Goal: Information Seeking & Learning: Learn about a topic

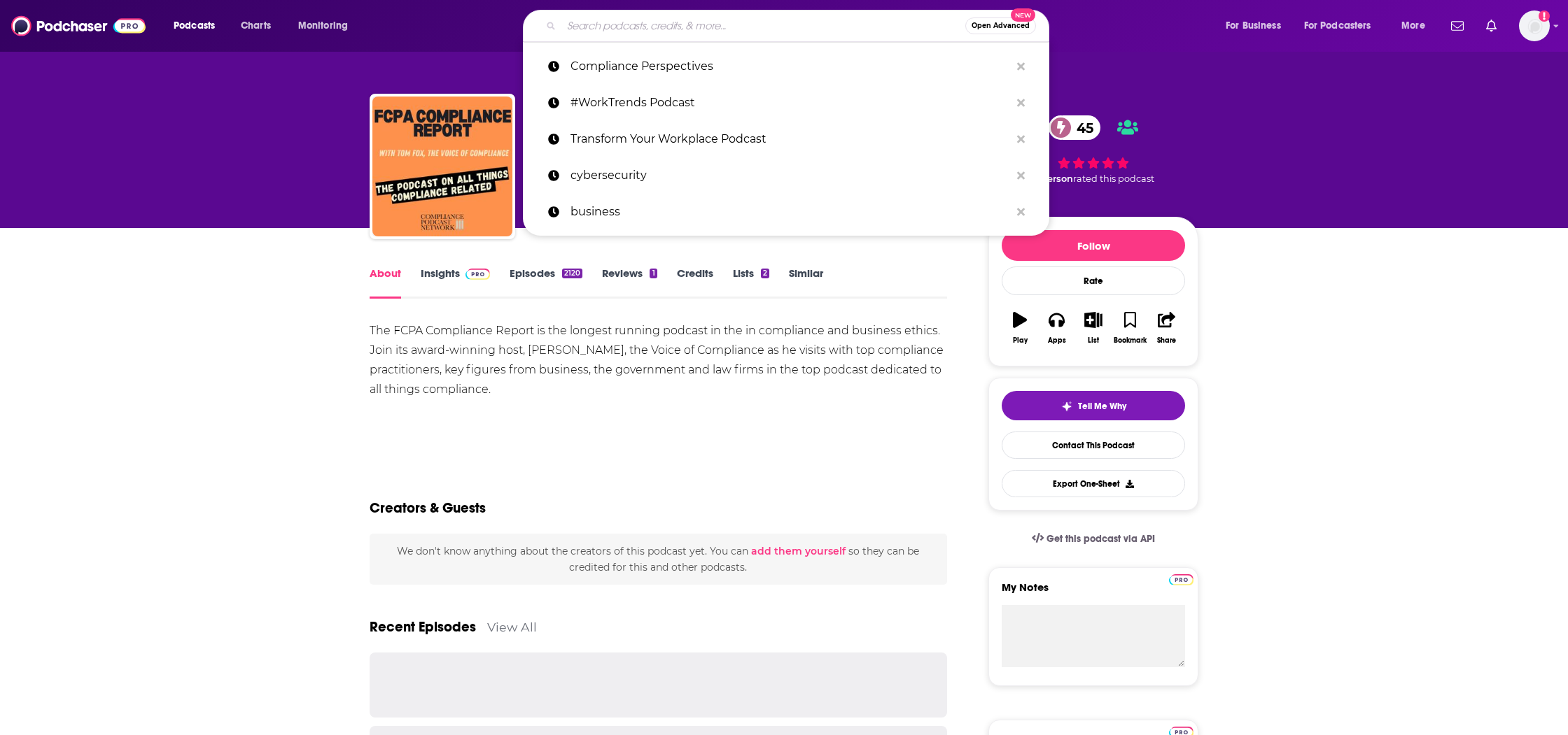
click at [655, 25] on input "Search podcasts, credits, & more..." at bounding box center [763, 25] width 404 height 22
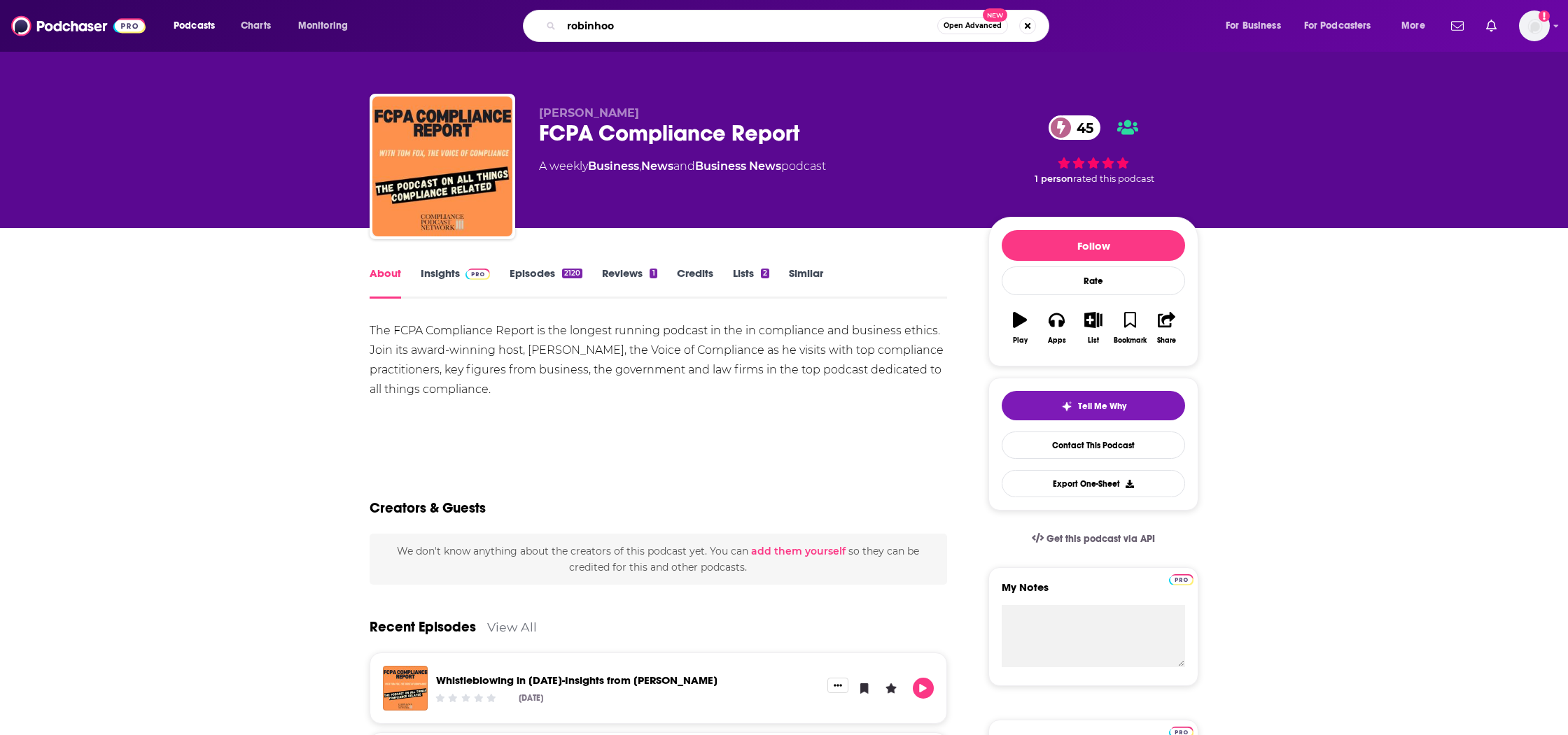
type input "robinhood"
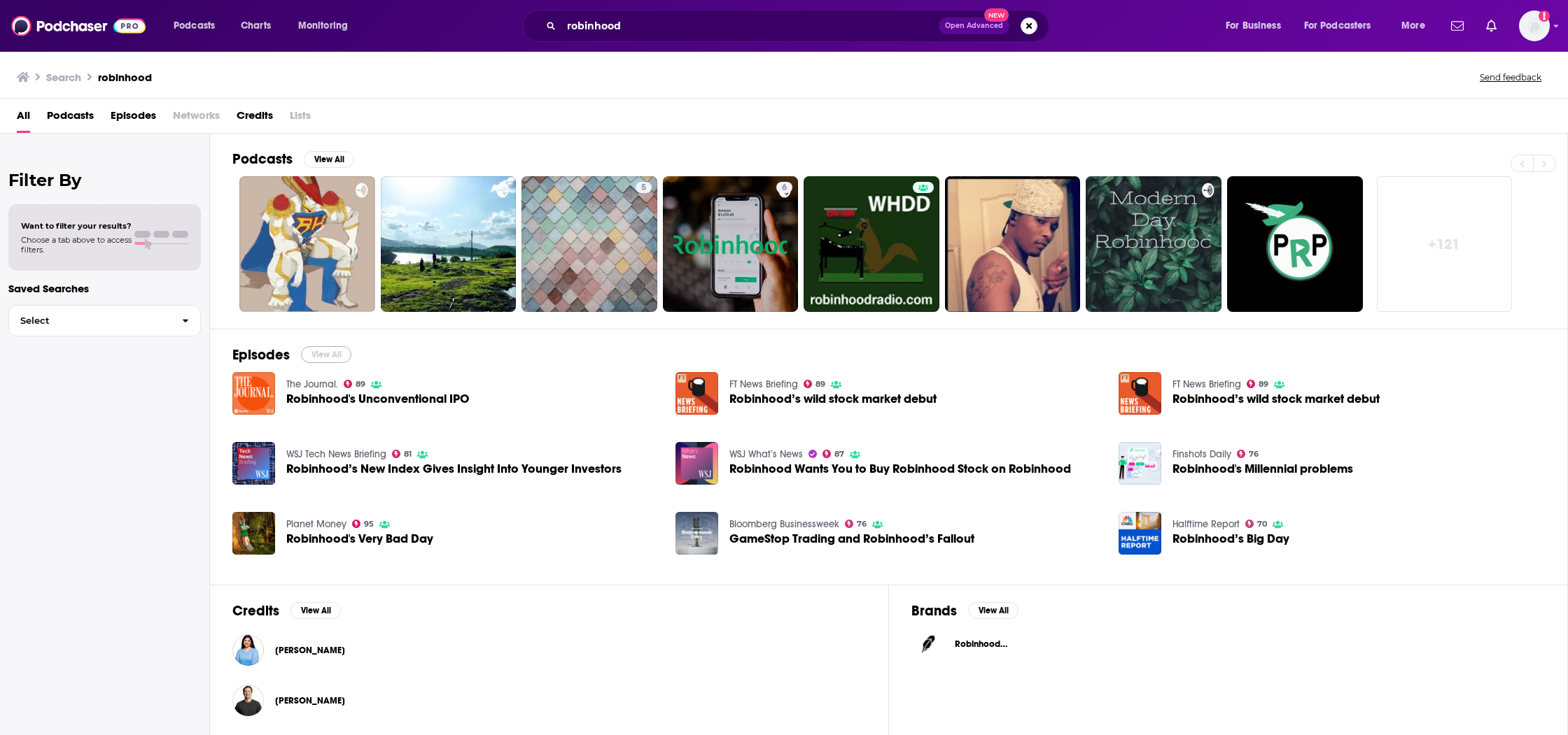
click at [339, 353] on button "View All" at bounding box center [326, 355] width 51 height 17
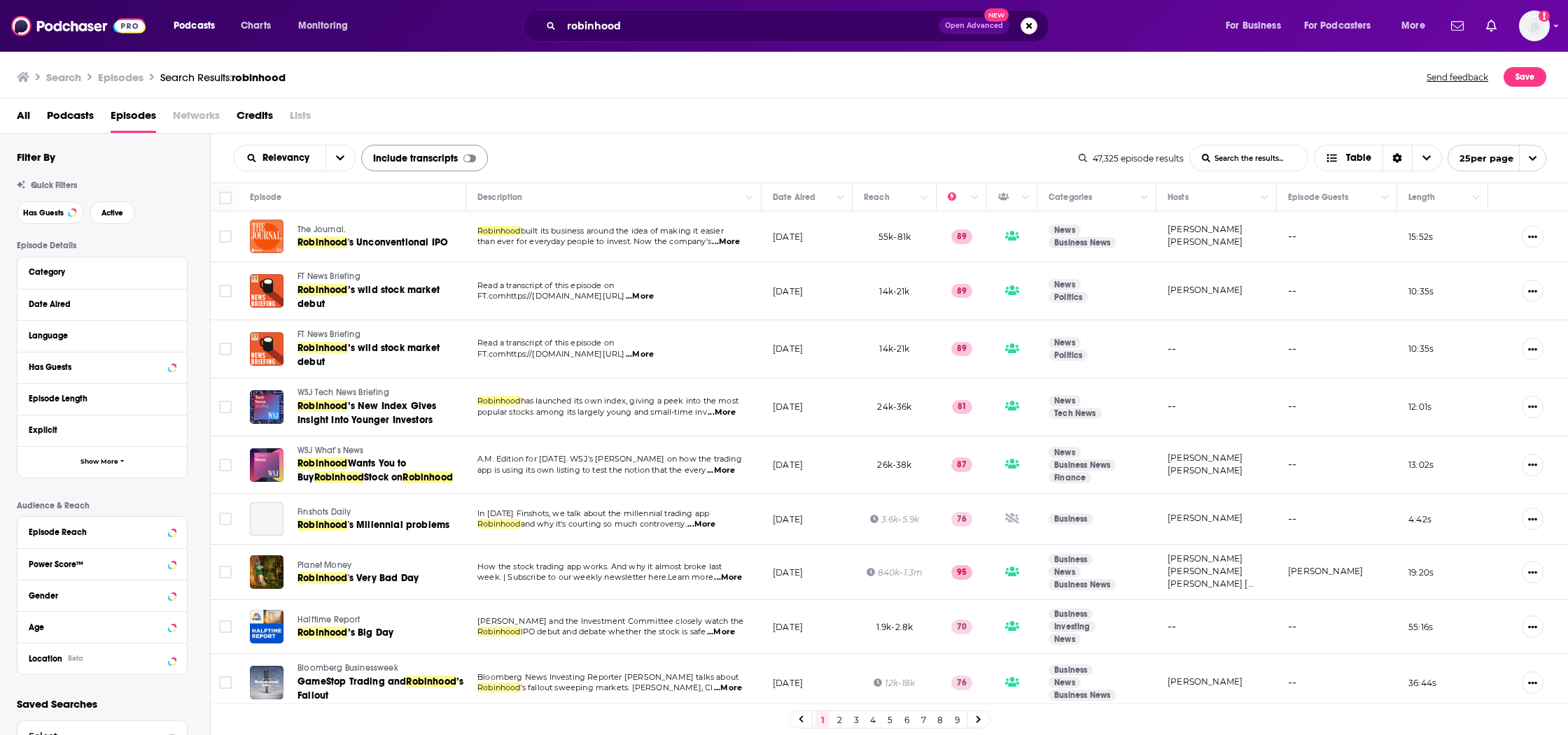
click at [470, 156] on div at bounding box center [469, 158] width 12 height 8
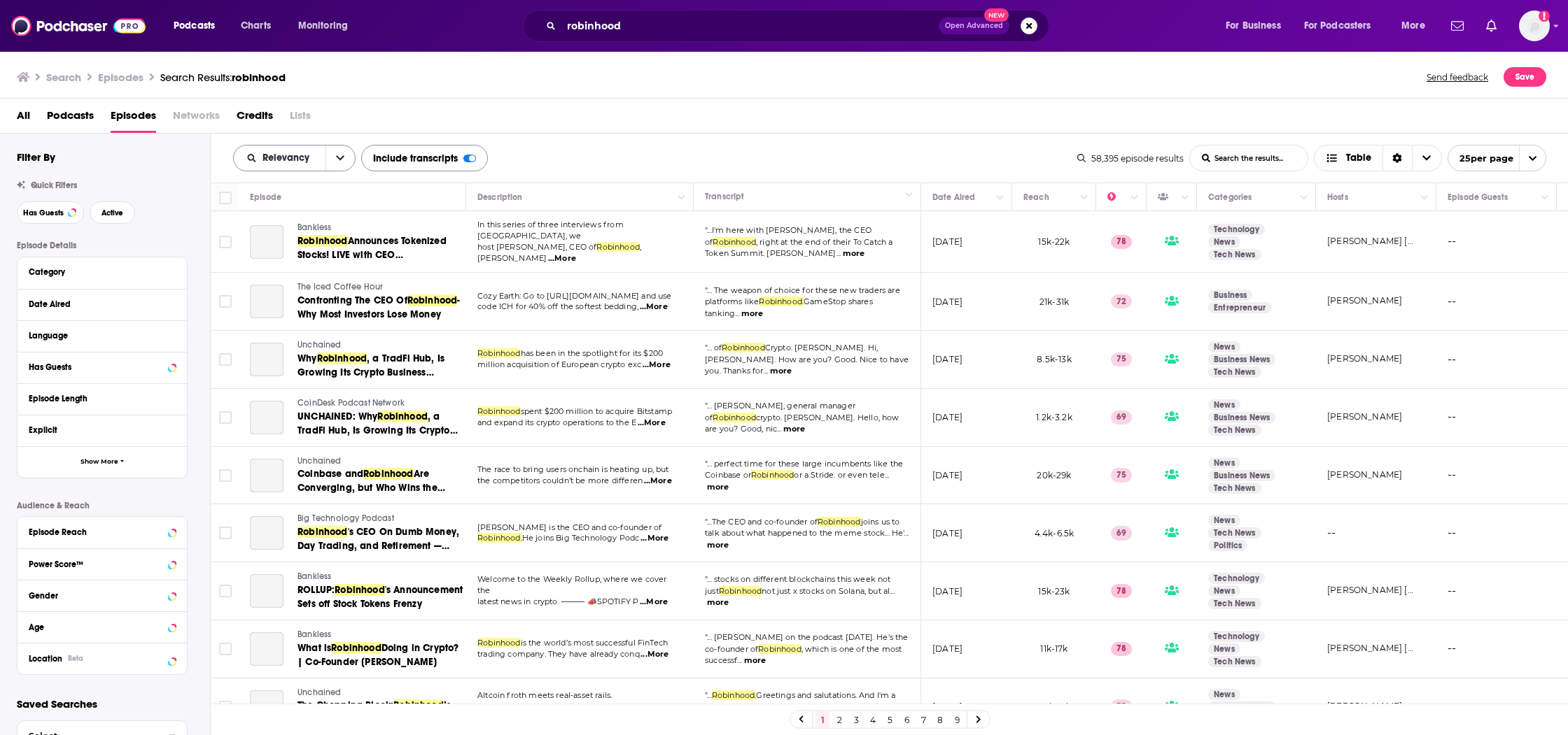
click at [331, 154] on button "open menu" at bounding box center [340, 158] width 30 height 25
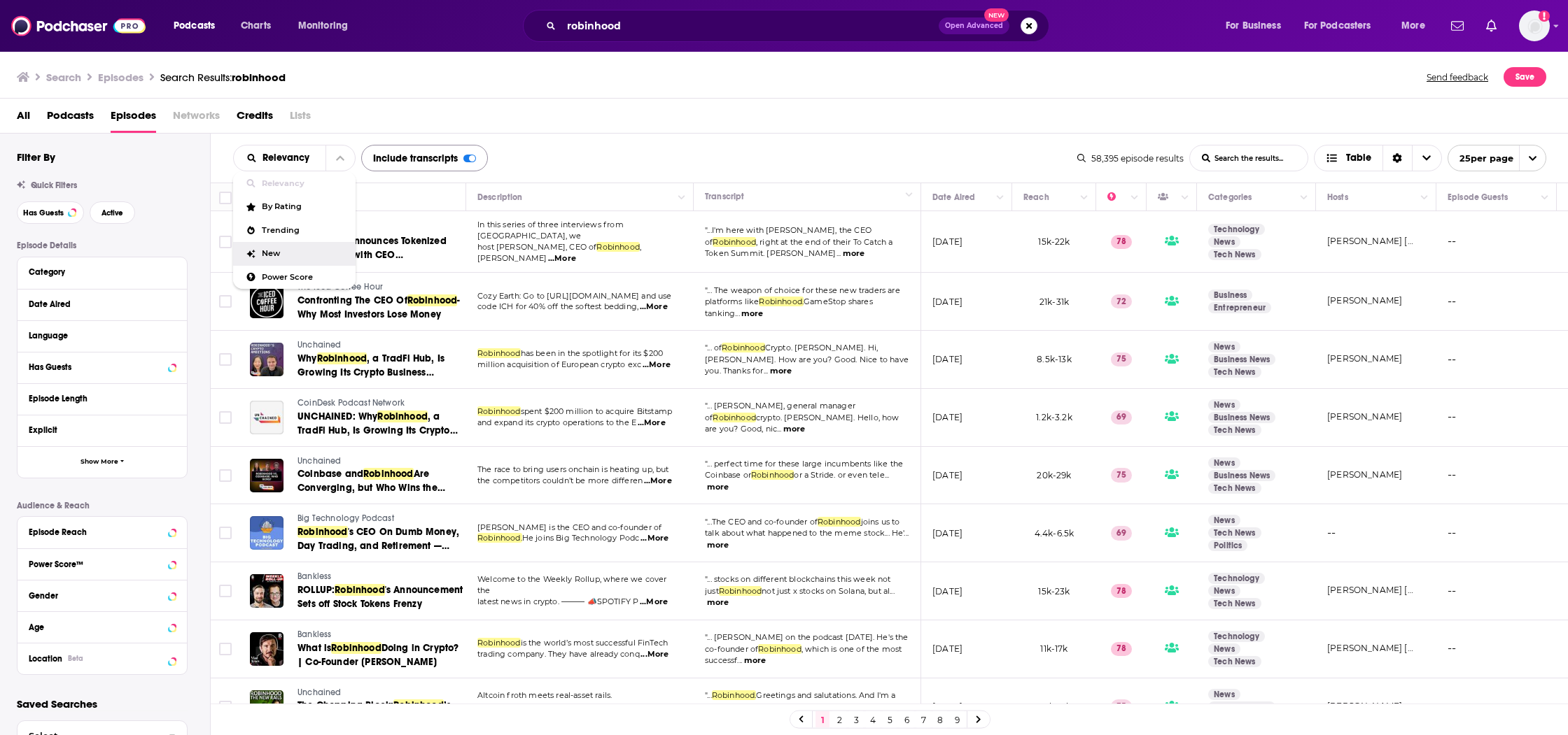
click at [303, 247] on div "New" at bounding box center [294, 254] width 122 height 24
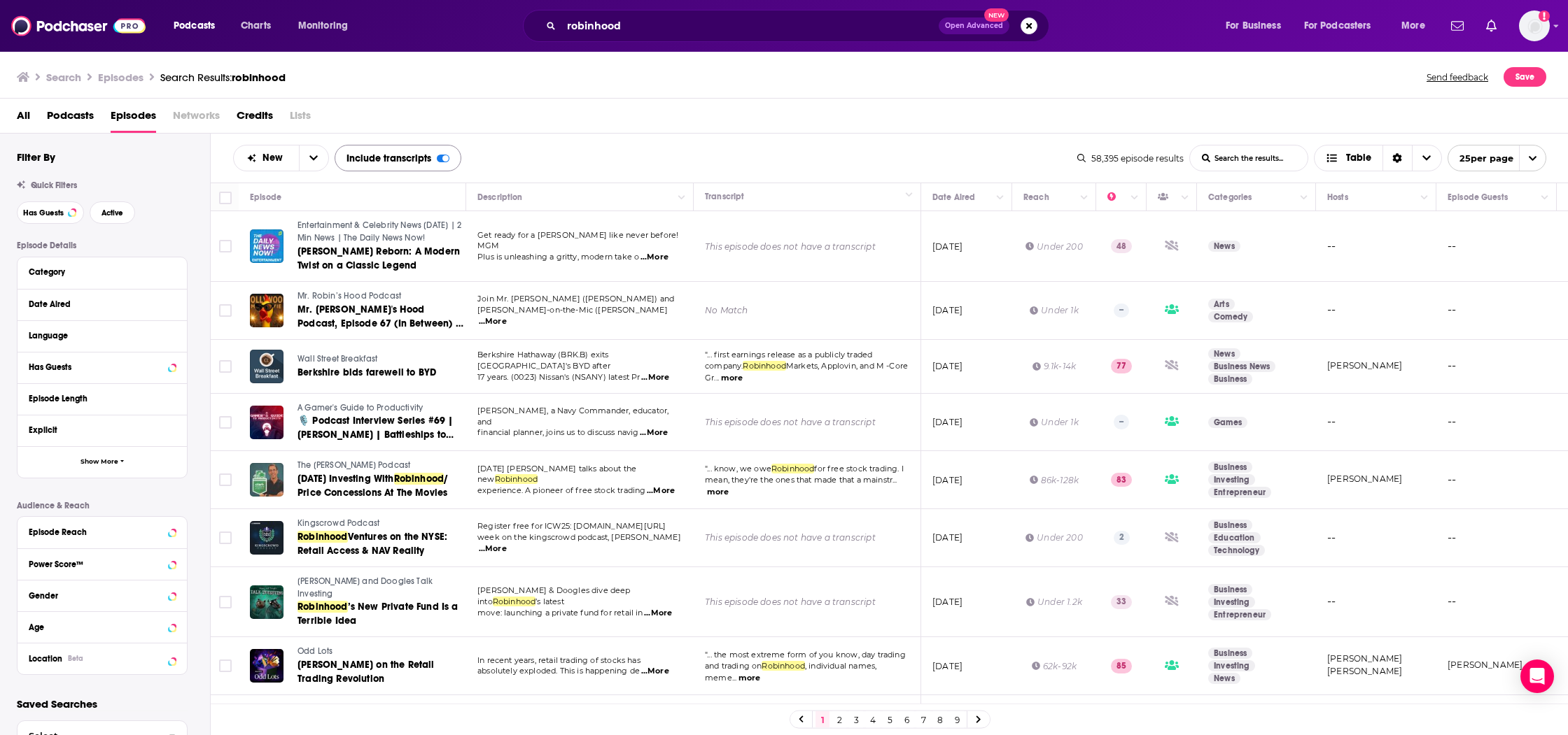
click at [268, 76] on span "robinhood" at bounding box center [259, 77] width 53 height 13
